Goal: Entertainment & Leisure: Consume media (video, audio)

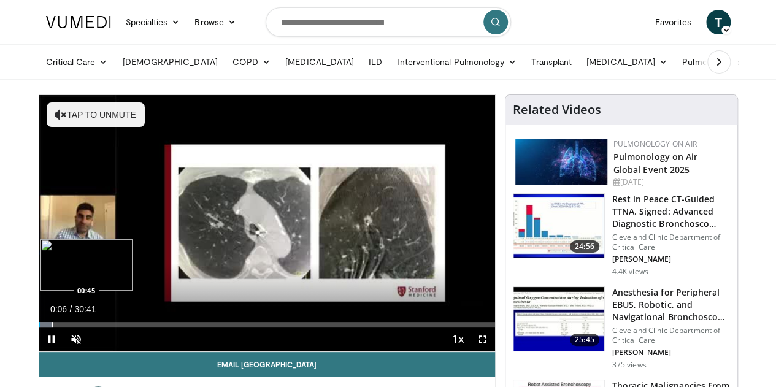
click at [39, 327] on div "Loaded : 2.71% 00:06 00:45" at bounding box center [267, 324] width 456 height 5
click at [45, 327] on div "Loaded : 0.00% 00:43 02:16" at bounding box center [267, 321] width 456 height 12
click at [86, 327] on div "Progress Bar" at bounding box center [86, 324] width 1 height 5
click at [72, 327] on div "Loaded : 12.47% 02:53 03:42" at bounding box center [267, 324] width 456 height 5
click at [85, 349] on div "Current Time 3:56 / Duration 30:41 Pause Skip Backward Skip Forward Unmute Load…" at bounding box center [267, 339] width 456 height 25
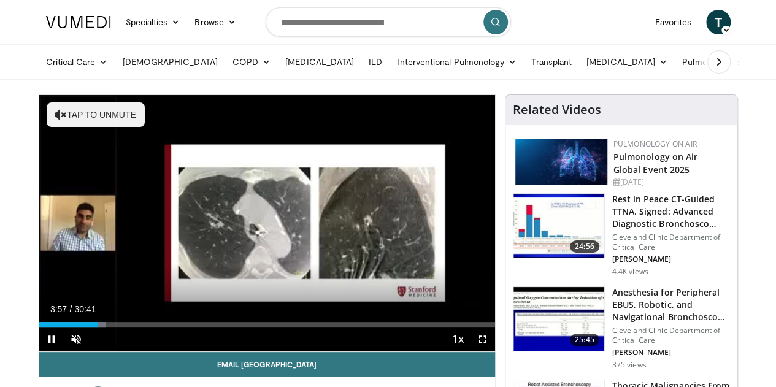
click at [106, 351] on div "Current Time 3:57 / Duration 30:41 Pause Skip Backward Skip Forward Unmute Load…" at bounding box center [267, 339] width 456 height 25
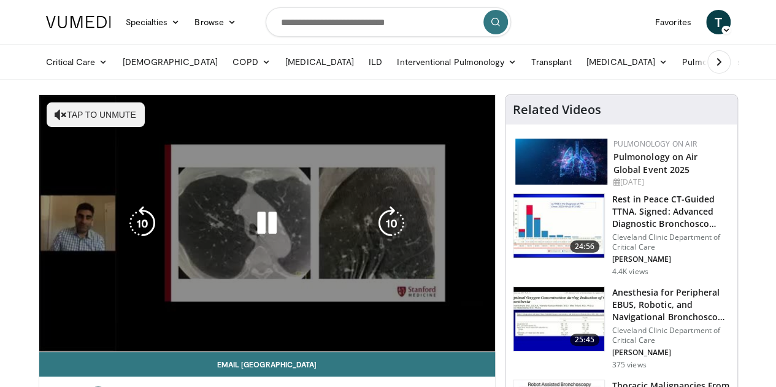
click at [140, 351] on div "Current Time 3:57 / Duration 30:41 Pause Skip Backward Skip Forward Unmute Load…" at bounding box center [267, 363] width 456 height 25
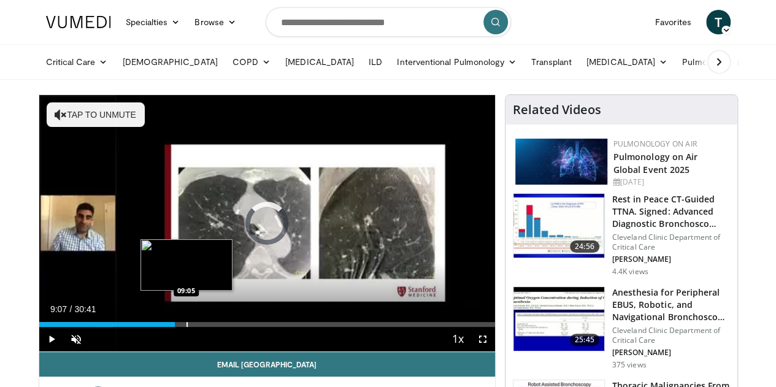
click at [156, 327] on div "Loaded : 16.26% 03:59 09:05" at bounding box center [267, 321] width 456 height 12
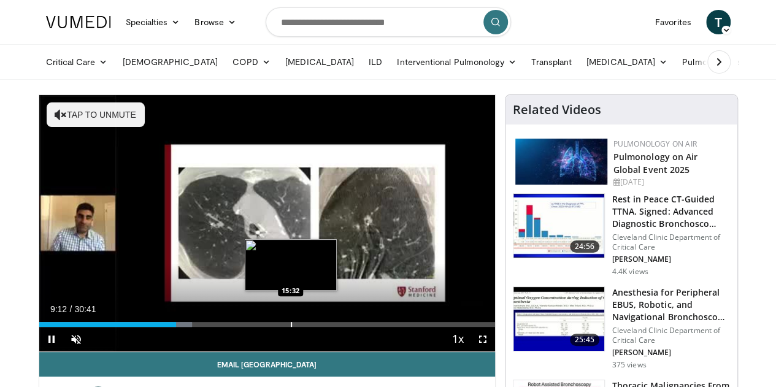
click at [260, 327] on div "Loaded : 33.62% 09:12 15:32" at bounding box center [267, 321] width 456 height 12
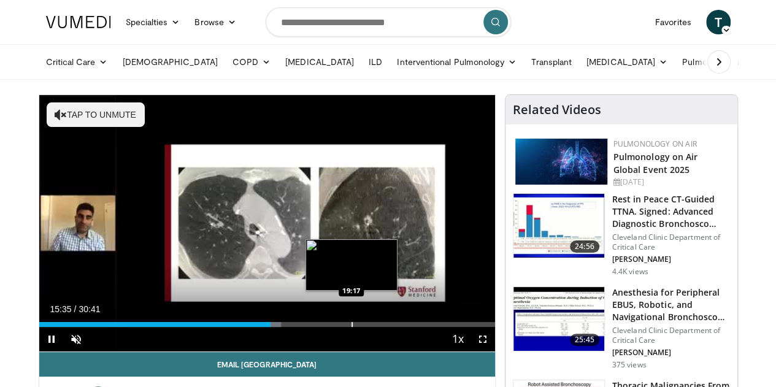
click at [320, 327] on div "Loaded : 53.14% 15:35 19:17" at bounding box center [267, 321] width 456 height 12
